Goal: Transaction & Acquisition: Purchase product/service

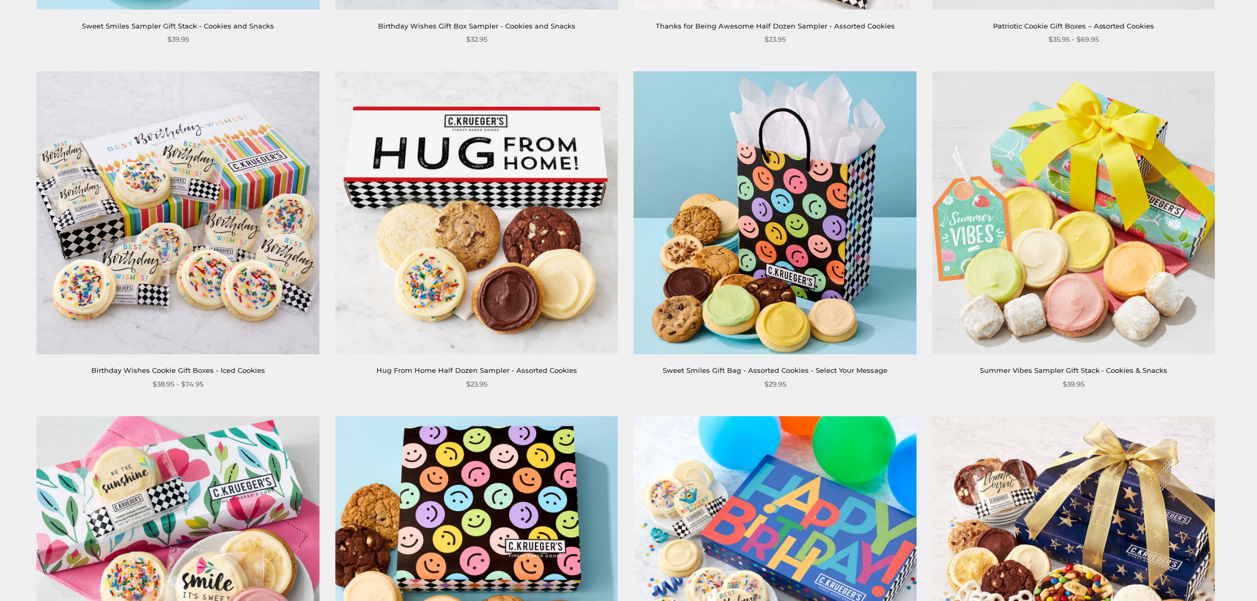
scroll to position [1320, 0]
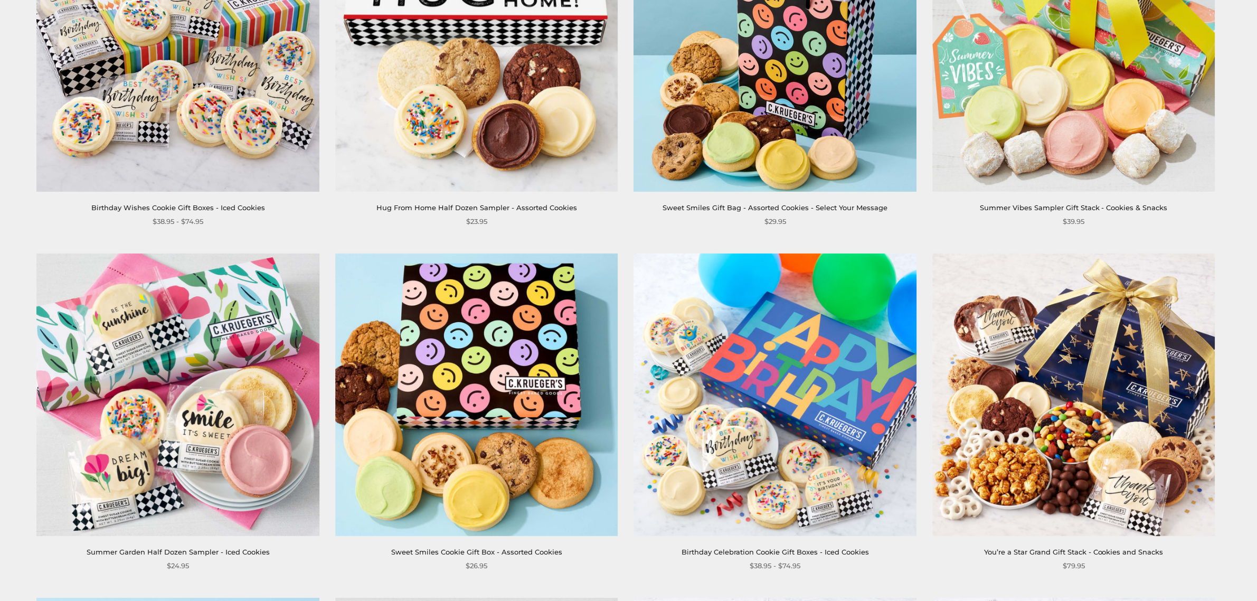
click at [766, 401] on img at bounding box center [774, 394] width 282 height 282
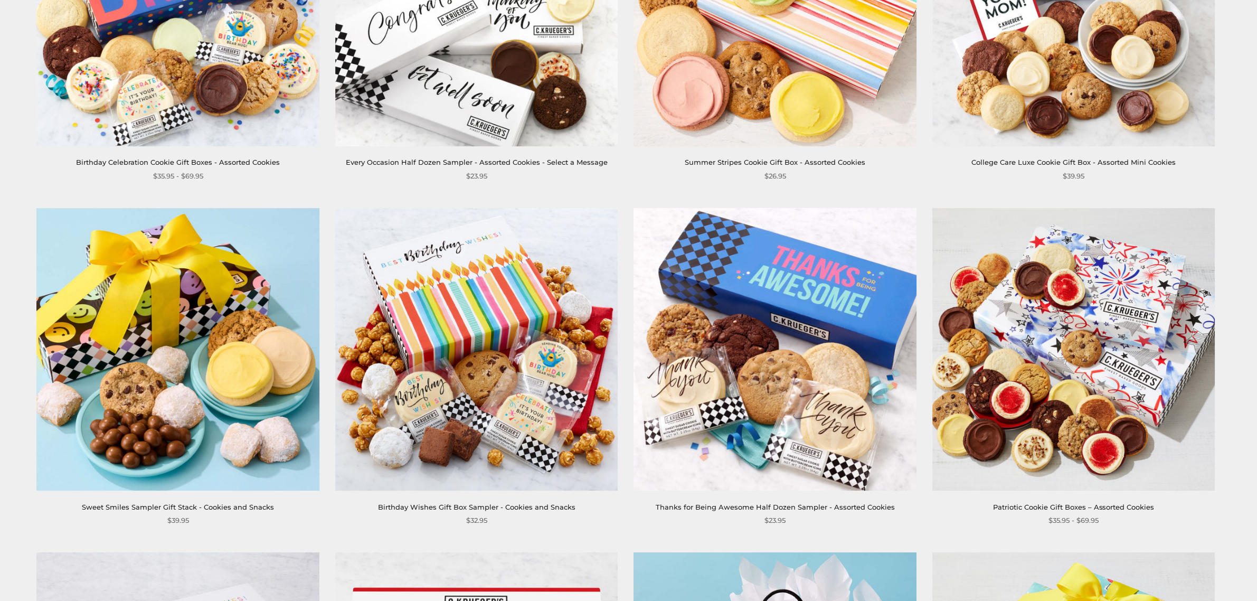
scroll to position [792, 0]
